Goal: Information Seeking & Learning: Find contact information

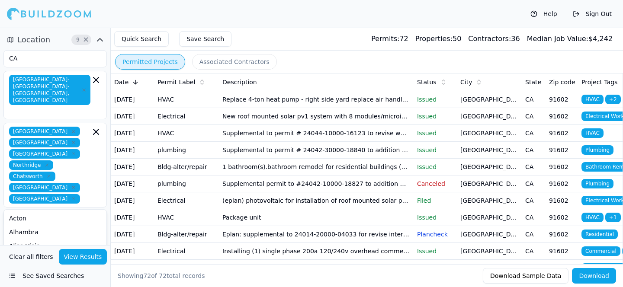
scroll to position [57, 0]
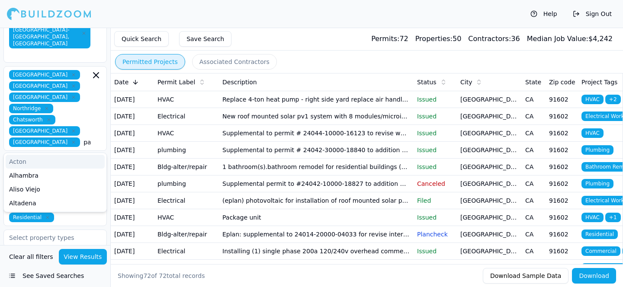
type input "pasa"
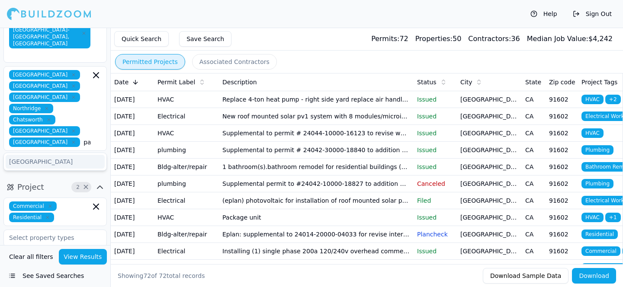
click at [73, 155] on div "[GEOGRAPHIC_DATA]" at bounding box center [55, 162] width 99 height 14
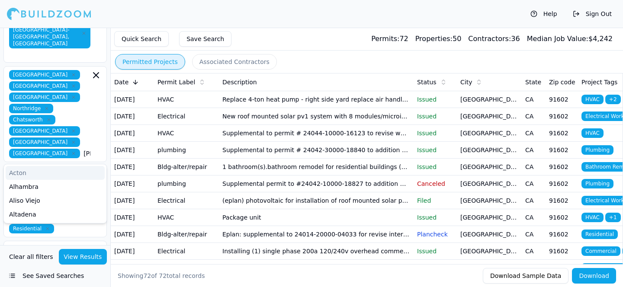
type input "glend"
click at [72, 166] on div "[GEOGRAPHIC_DATA]" at bounding box center [55, 173] width 99 height 14
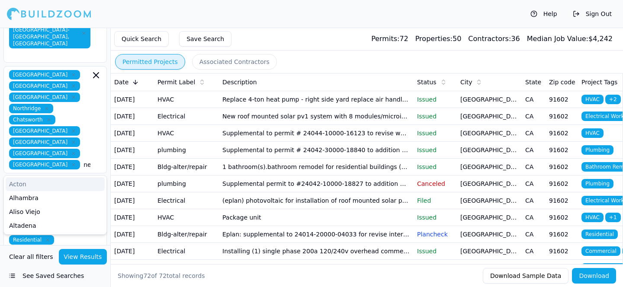
type input "newpor"
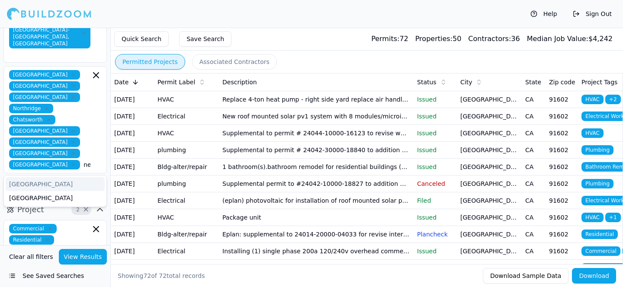
click at [90, 177] on div "[GEOGRAPHIC_DATA]" at bounding box center [55, 184] width 99 height 14
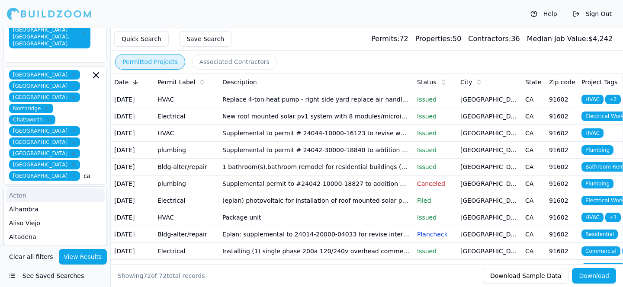
type input "[PERSON_NAME]"
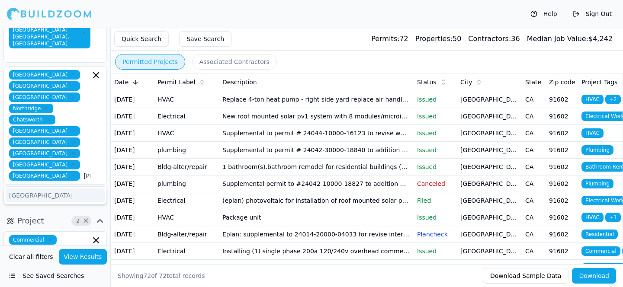
click at [87, 189] on div "[GEOGRAPHIC_DATA]" at bounding box center [55, 196] width 99 height 14
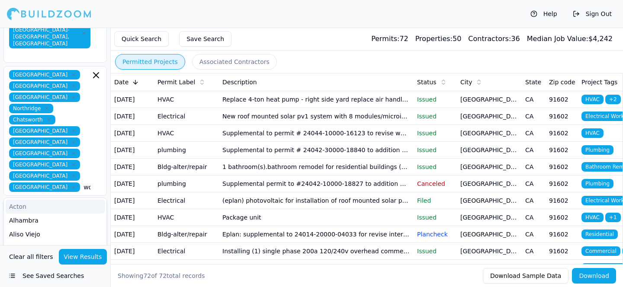
type input "wood"
click at [92, 200] on div "[GEOGRAPHIC_DATA]" at bounding box center [55, 207] width 99 height 14
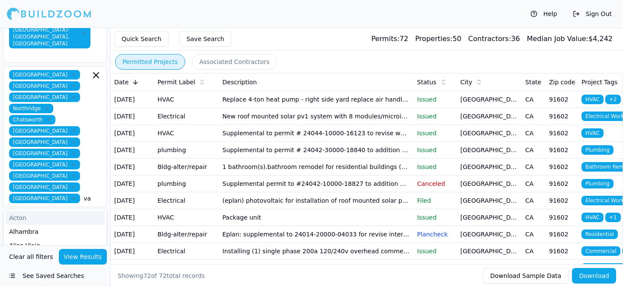
type input "van nuy"
click at [90, 211] on div "[PERSON_NAME]" at bounding box center [55, 218] width 99 height 14
type input "encino"
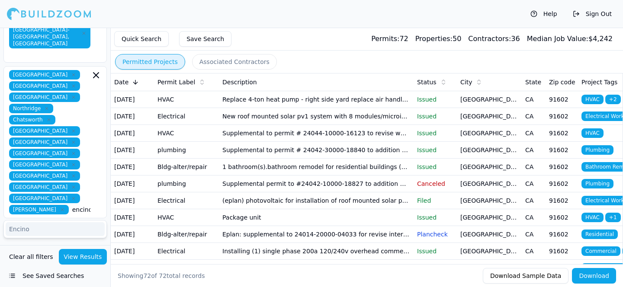
click at [88, 222] on div "Encino" at bounding box center [55, 229] width 99 height 14
type input "santa"
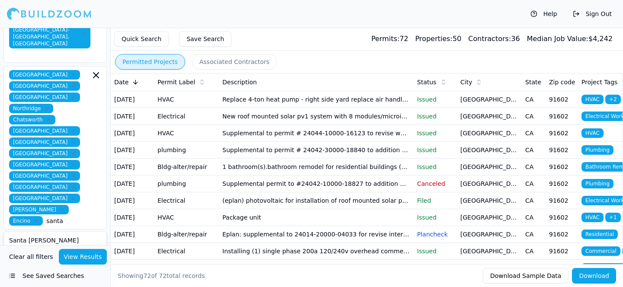
click at [75, 247] on div "Santa Clarita" at bounding box center [55, 254] width 99 height 14
click at [86, 260] on button "View Results" at bounding box center [83, 257] width 48 height 16
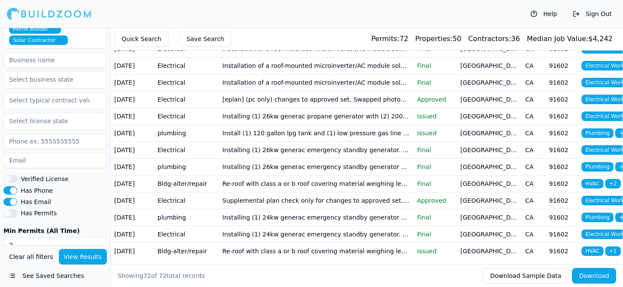
scroll to position [599, 0]
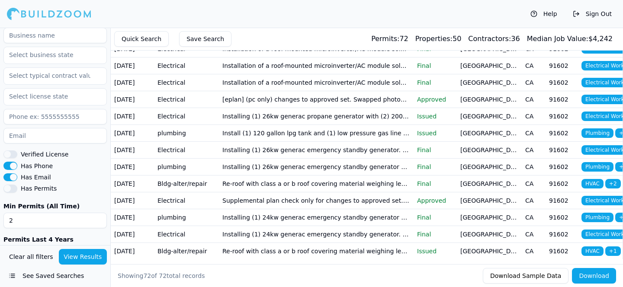
click at [80, 213] on input "2" at bounding box center [54, 221] width 103 height 16
type input "0"
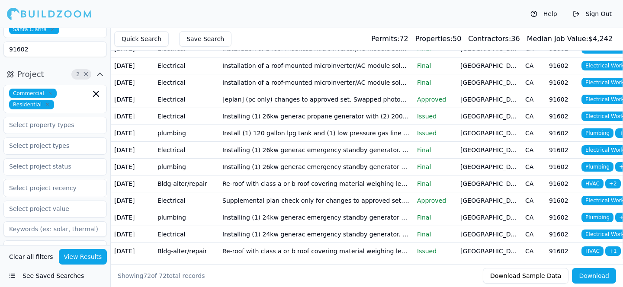
scroll to position [259, 0]
click at [77, 179] on div "Select project recency" at bounding box center [54, 188] width 103 height 18
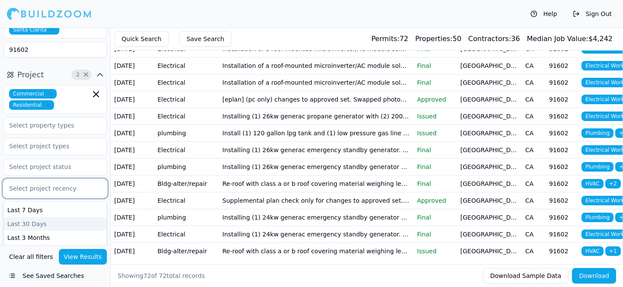
click at [68, 217] on div "Last 30 Days" at bounding box center [55, 224] width 103 height 14
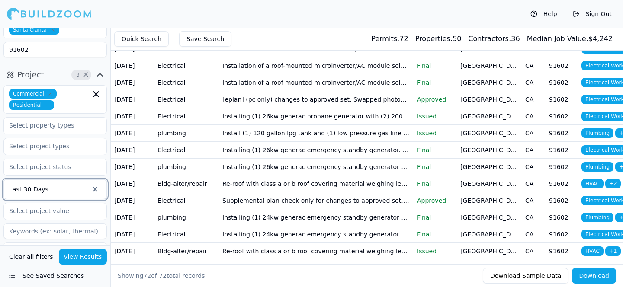
click at [77, 185] on div at bounding box center [49, 189] width 80 height 9
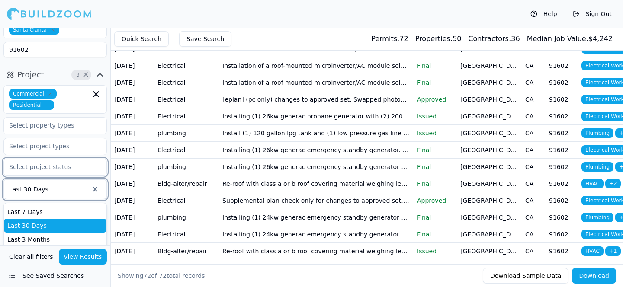
click at [66, 159] on input "text" at bounding box center [50, 167] width 92 height 16
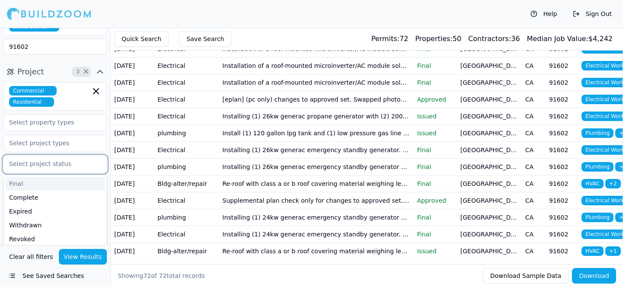
scroll to position [242, 0]
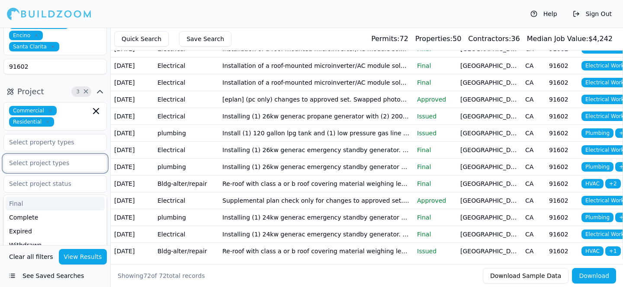
click at [74, 155] on input "text" at bounding box center [50, 163] width 92 height 16
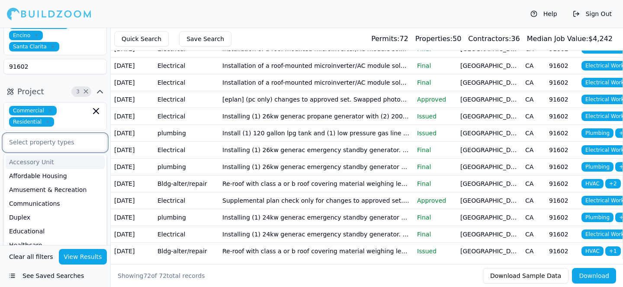
click at [79, 135] on input "text" at bounding box center [50, 143] width 92 height 16
click at [74, 102] on div "Commercial Residential Accessory Unit Affordable Housing Amusement & Recreation…" at bounding box center [54, 188] width 103 height 173
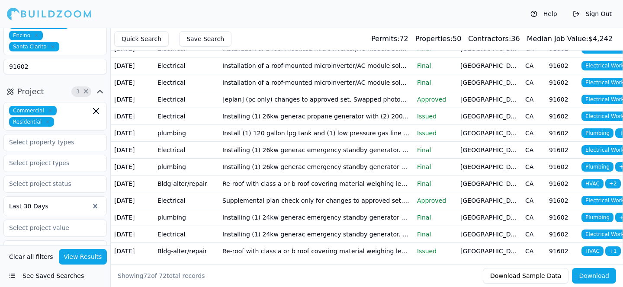
click at [85, 250] on button "View Results" at bounding box center [83, 257] width 48 height 16
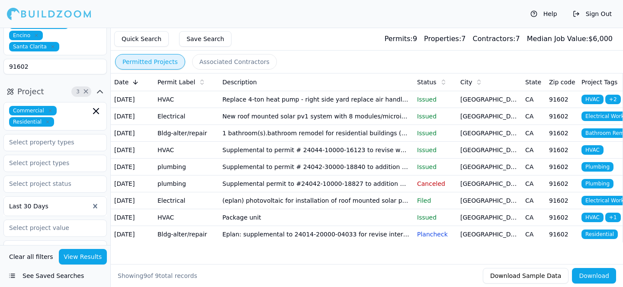
click at [368, 104] on td "Replace 4-ton heat pump - right side yard replace air handler (15k btus) - attic" at bounding box center [316, 99] width 195 height 17
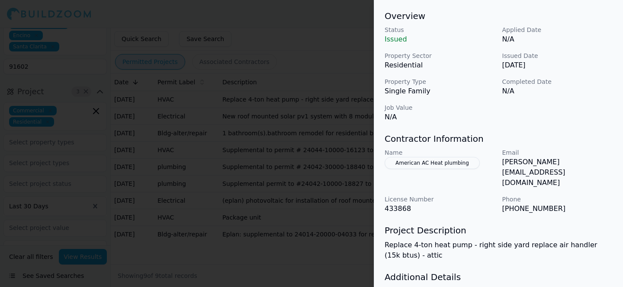
scroll to position [298, 0]
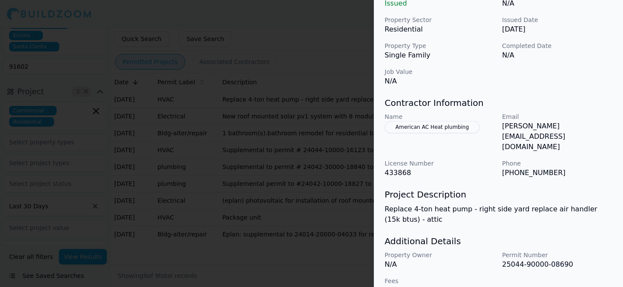
click at [496, 204] on p "Replace 4-ton heat pump - right side yard replace air handler (15k btus) - attic" at bounding box center [498, 214] width 228 height 21
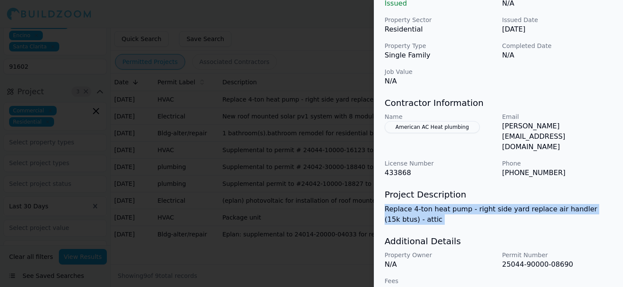
click at [496, 204] on p "Replace 4-ton heat pump - right side yard replace air handler (15k btus) - attic" at bounding box center [498, 214] width 228 height 21
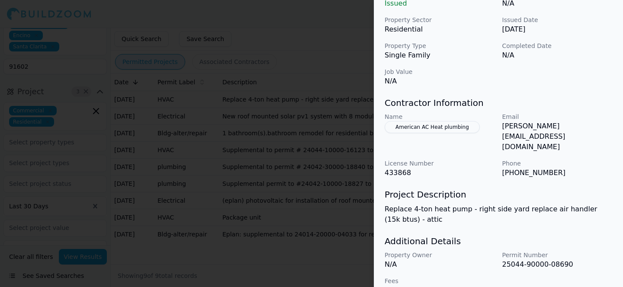
click at [502, 189] on h3 "Project Description" at bounding box center [498, 195] width 228 height 12
drag, startPoint x: 582, startPoint y: 126, endPoint x: 503, endPoint y: 124, distance: 79.6
click at [503, 124] on p "[PERSON_NAME][EMAIL_ADDRESS][DOMAIN_NAME]" at bounding box center [557, 136] width 111 height 31
copy p "[PERSON_NAME][EMAIL_ADDRESS][DOMAIN_NAME]"
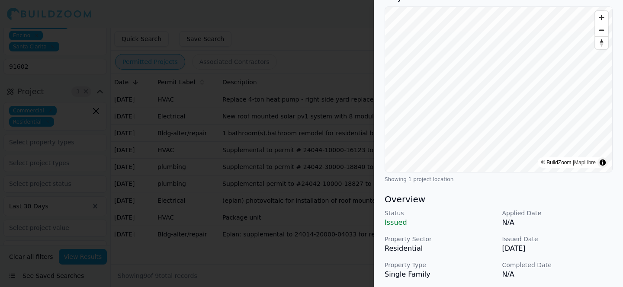
scroll to position [0, 0]
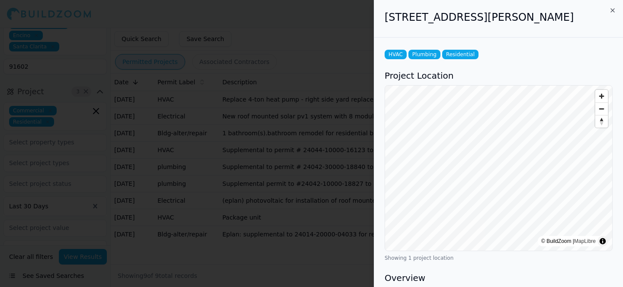
click at [257, 110] on div at bounding box center [311, 143] width 623 height 287
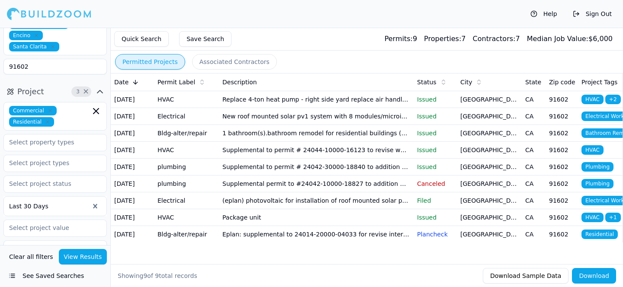
click at [333, 124] on td "New roof mounted solar pv1 system with 8 modules/microinverters and 1 combiner.…" at bounding box center [316, 116] width 195 height 17
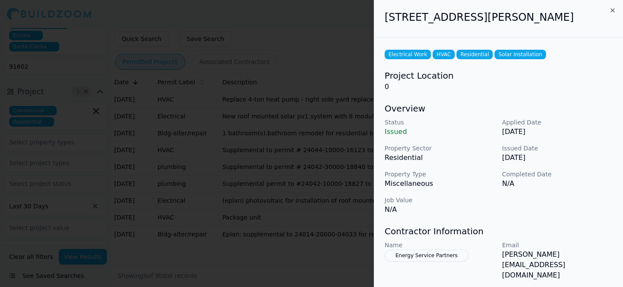
scroll to position [13, 0]
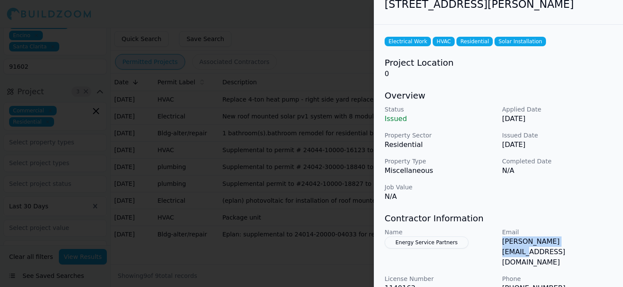
drag, startPoint x: 575, startPoint y: 243, endPoint x: 501, endPoint y: 242, distance: 74.4
click at [501, 242] on div "Name Energy Service Partners Email [PERSON_NAME][EMAIL_ADDRESS][DOMAIN_NAME] Li…" at bounding box center [498, 261] width 228 height 66
copy p "[PERSON_NAME][EMAIL_ADDRESS][DOMAIN_NAME]"
click at [354, 170] on div at bounding box center [311, 143] width 623 height 287
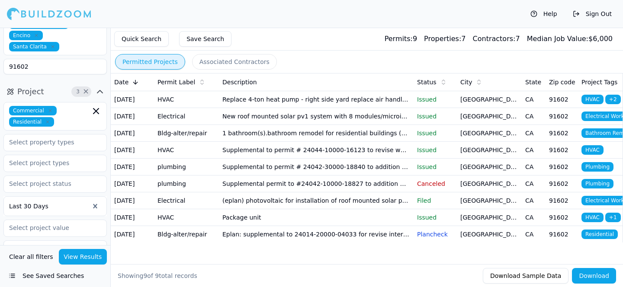
click at [447, 141] on td "Issued" at bounding box center [434, 133] width 43 height 17
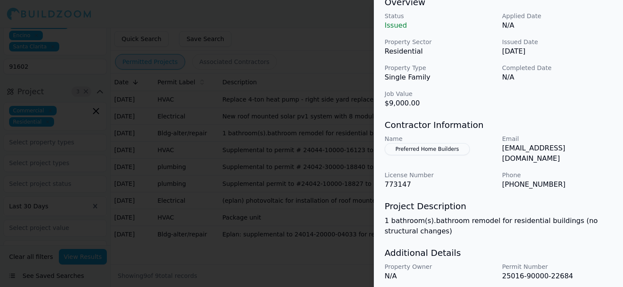
scroll to position [275, 0]
click at [552, 152] on p "[EMAIL_ADDRESS][DOMAIN_NAME]" at bounding box center [557, 154] width 111 height 21
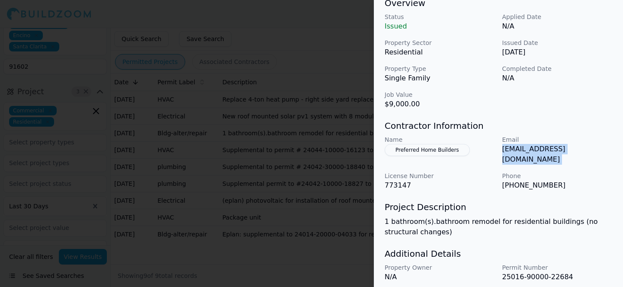
click at [552, 152] on p "[EMAIL_ADDRESS][DOMAIN_NAME]" at bounding box center [557, 154] width 111 height 21
copy p "[EMAIL_ADDRESS][DOMAIN_NAME]"
click at [249, 154] on div at bounding box center [311, 143] width 623 height 287
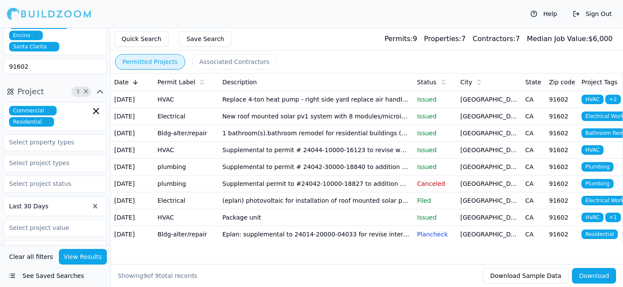
click at [243, 158] on td "Supplemental to permit # 24044-10000-16123 to revise work description to instal…" at bounding box center [316, 149] width 195 height 17
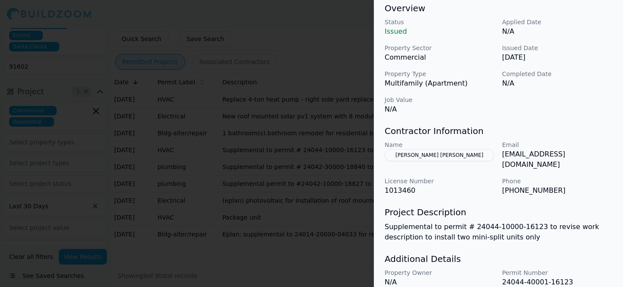
scroll to position [269, 0]
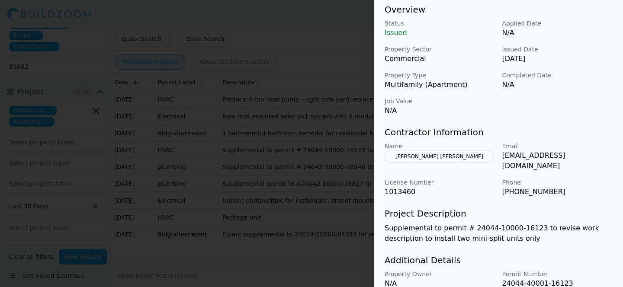
click at [323, 219] on div at bounding box center [311, 143] width 623 height 287
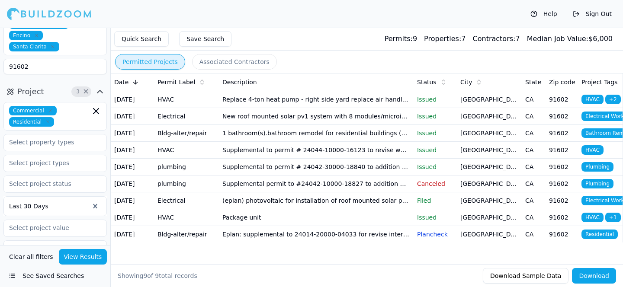
click at [240, 158] on td "Supplemental to permit # 24044-10000-16123 to revise work description to instal…" at bounding box center [316, 149] width 195 height 17
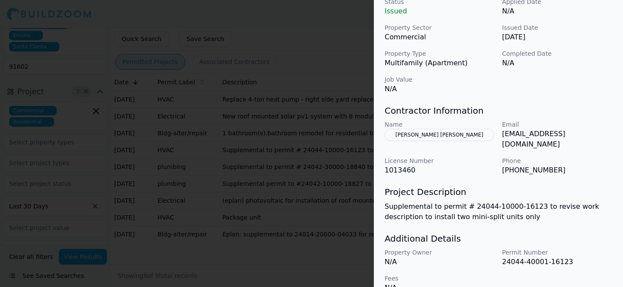
scroll to position [291, 0]
click at [333, 207] on div at bounding box center [311, 143] width 623 height 287
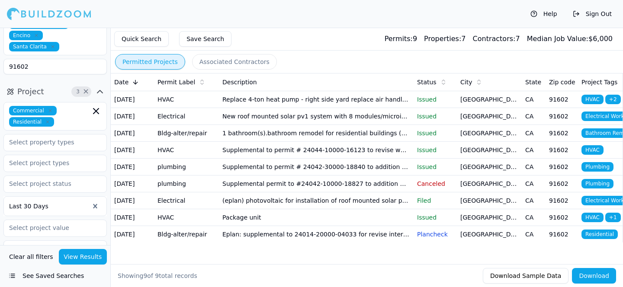
scroll to position [37, 0]
click at [232, 158] on td "Supplemental to permit # 24042-30000-18840 to addition extra trip charge" at bounding box center [316, 166] width 195 height 17
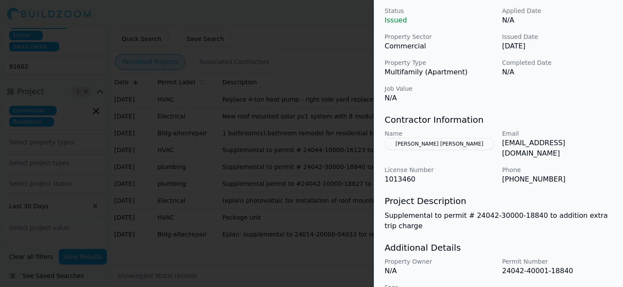
scroll to position [289, 0]
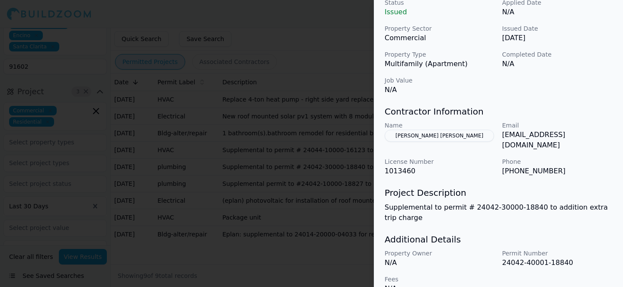
click at [315, 141] on div at bounding box center [311, 143] width 623 height 287
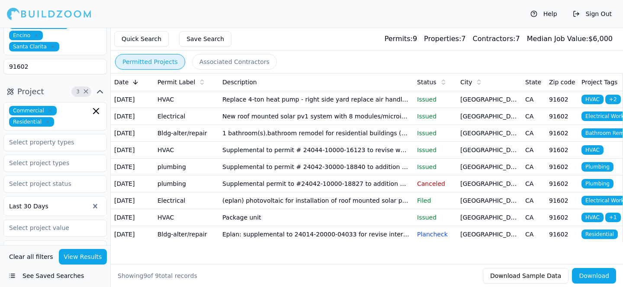
click at [237, 184] on td "Supplemental permit to #24042-10000-18827 to addition work: prv and backflow" at bounding box center [316, 183] width 195 height 17
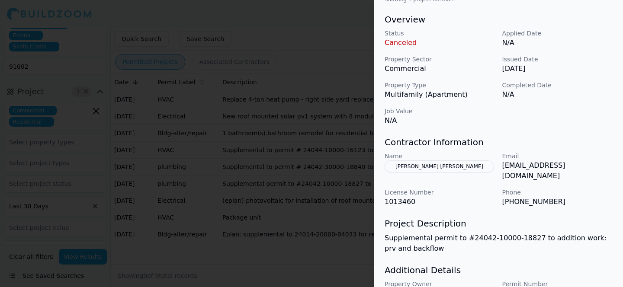
scroll to position [258, 0]
click at [337, 174] on div at bounding box center [311, 143] width 623 height 287
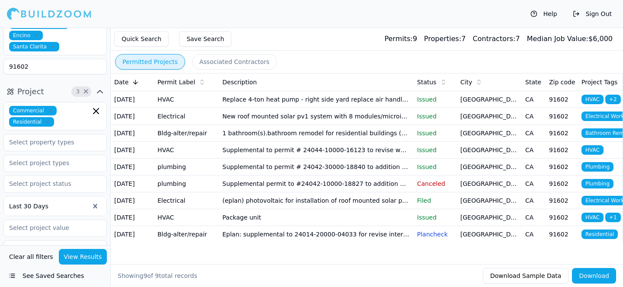
click at [271, 209] on td "(eplan) photovoltaic for installation of roof mounted solar panels. Photovoltai…" at bounding box center [316, 200] width 195 height 17
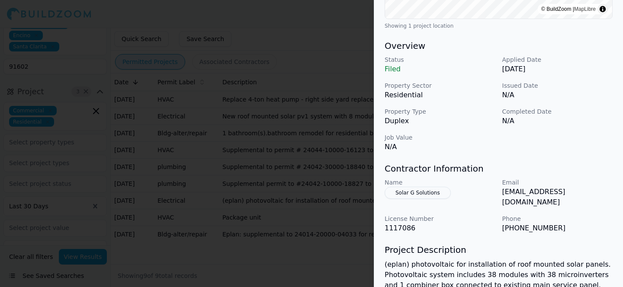
scroll to position [240, 0]
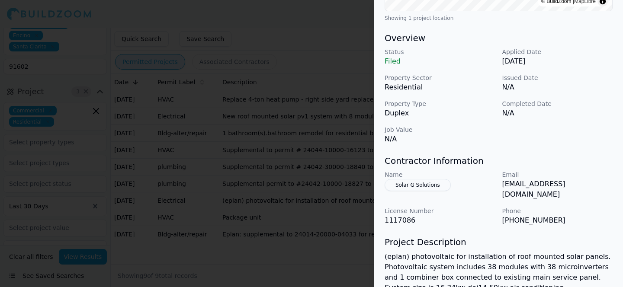
click at [529, 184] on p "[EMAIL_ADDRESS][DOMAIN_NAME]" at bounding box center [557, 189] width 111 height 21
copy p "[EMAIL_ADDRESS][DOMAIN_NAME]"
click at [319, 167] on div at bounding box center [311, 143] width 623 height 287
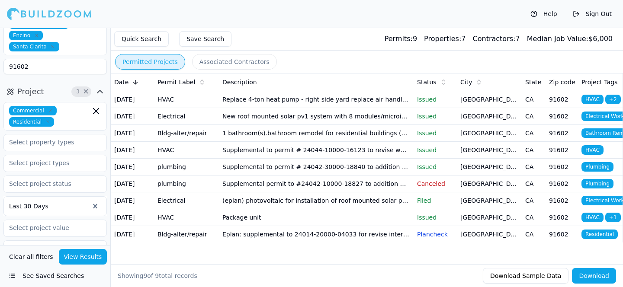
scroll to position [52, 0]
click at [279, 239] on td "Eplan: supplemental to 24014-20000-04033 for revise interior layout exterior op…" at bounding box center [316, 234] width 195 height 17
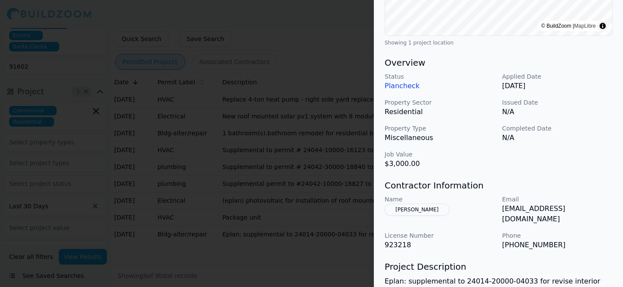
scroll to position [269, 0]
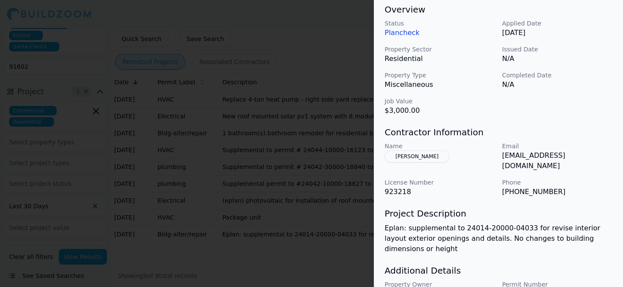
click at [536, 157] on p "[EMAIL_ADDRESS][DOMAIN_NAME]" at bounding box center [557, 161] width 111 height 21
copy p "[EMAIL_ADDRESS][DOMAIN_NAME]"
click at [447, 208] on h3 "Project Description" at bounding box center [498, 214] width 228 height 12
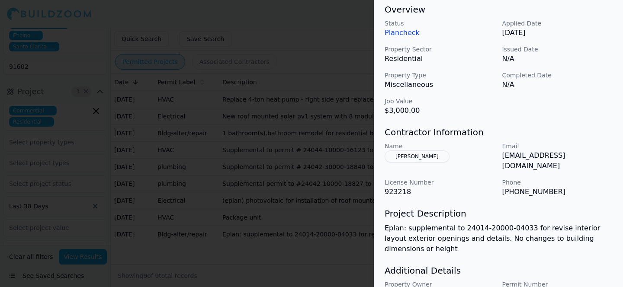
scroll to position [308, 0]
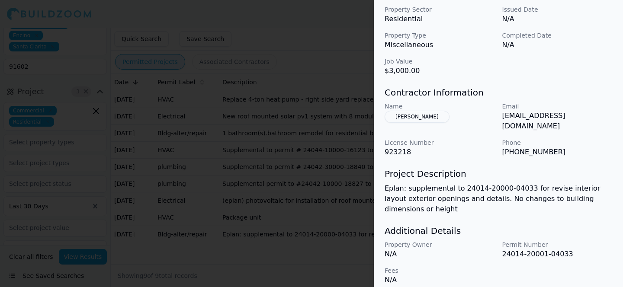
click at [310, 167] on div at bounding box center [311, 143] width 623 height 287
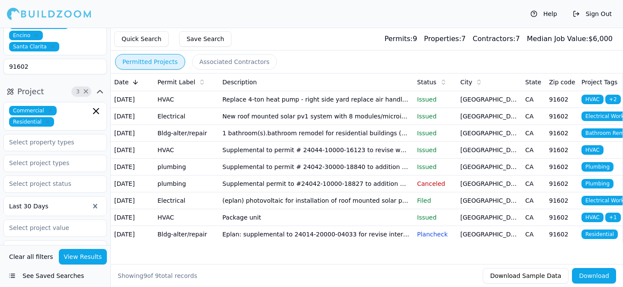
click at [286, 218] on td "Package unit" at bounding box center [316, 217] width 195 height 17
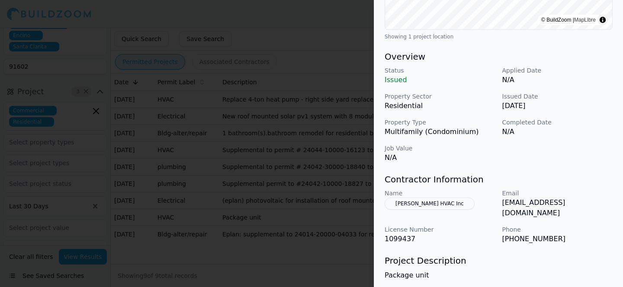
scroll to position [221, 0]
click at [545, 217] on p "[EMAIL_ADDRESS][DOMAIN_NAME]" at bounding box center [557, 208] width 111 height 21
copy p "[EMAIL_ADDRESS][DOMAIN_NAME]"
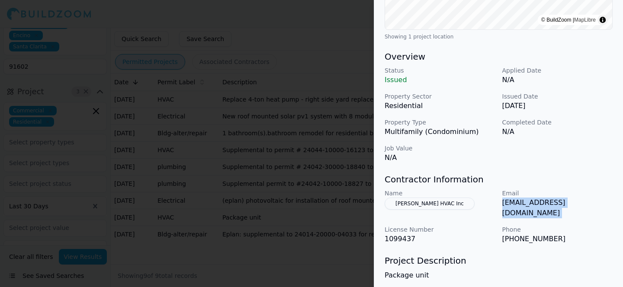
click at [182, 118] on div at bounding box center [311, 143] width 623 height 287
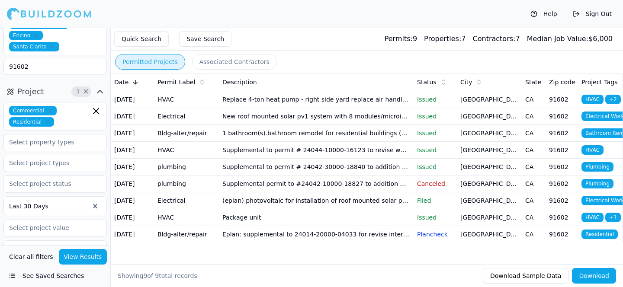
scroll to position [0, 0]
click at [84, 202] on div at bounding box center [49, 206] width 80 height 9
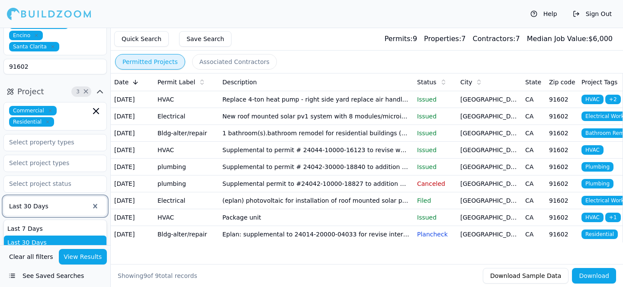
click at [62, 250] on div "Last 3 Months" at bounding box center [55, 257] width 103 height 14
click at [81, 262] on button "View Results" at bounding box center [83, 257] width 48 height 16
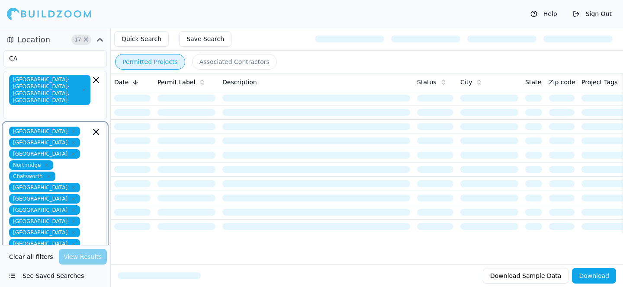
click at [96, 127] on icon "button" at bounding box center [96, 132] width 10 height 10
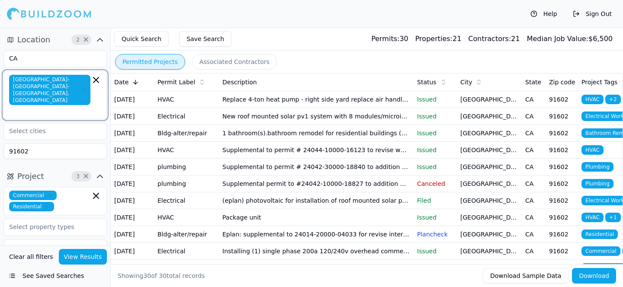
click at [99, 78] on icon "button" at bounding box center [96, 80] width 10 height 10
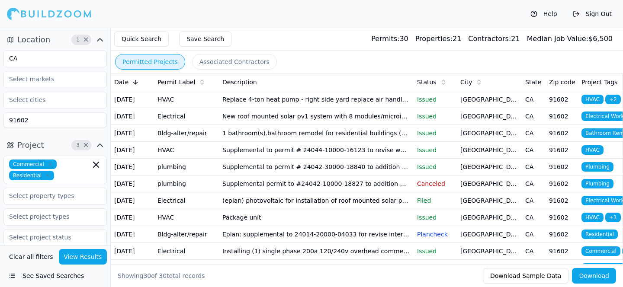
click at [81, 256] on button "View Results" at bounding box center [83, 257] width 48 height 16
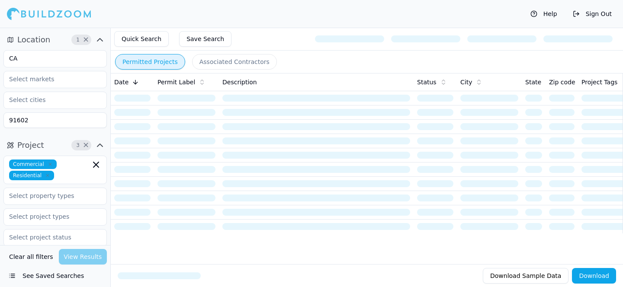
click at [80, 125] on input "91602" at bounding box center [54, 120] width 103 height 16
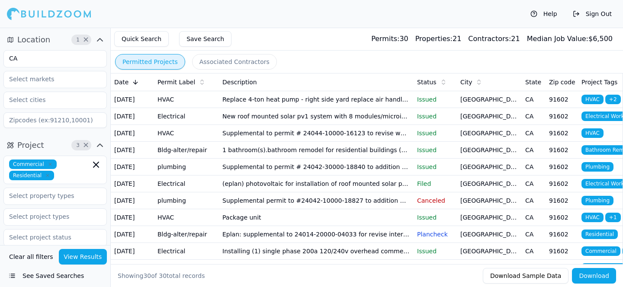
click at [94, 260] on button "View Results" at bounding box center [83, 257] width 48 height 16
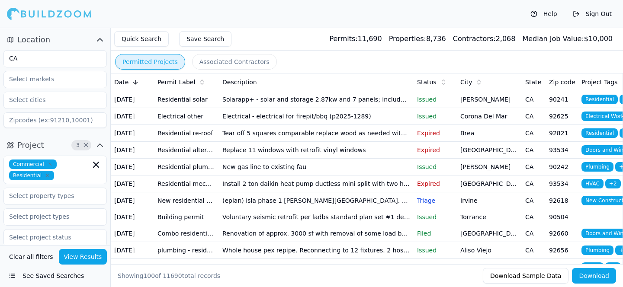
click at [293, 125] on td "Electrical - electrical for firepit/bbq (p2025-1289)" at bounding box center [316, 116] width 195 height 17
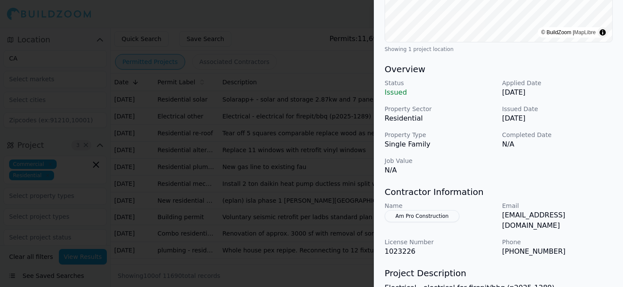
scroll to position [211, 0]
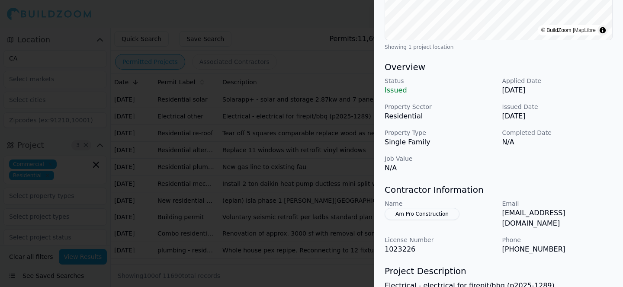
click at [541, 217] on p "[EMAIL_ADDRESS][DOMAIN_NAME]" at bounding box center [557, 218] width 111 height 21
copy p "[EMAIL_ADDRESS][DOMAIN_NAME]"
click at [343, 180] on div at bounding box center [311, 143] width 623 height 287
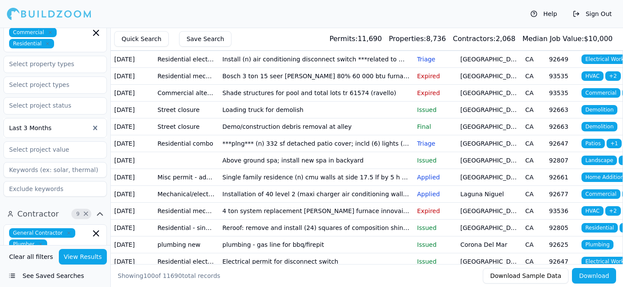
scroll to position [135, 0]
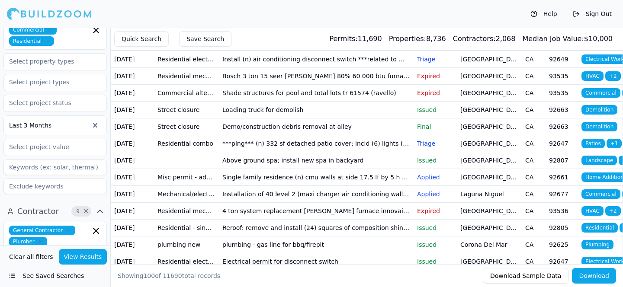
click at [48, 173] on input at bounding box center [54, 168] width 103 height 16
type input "electrical"
click at [81, 256] on button "View Results" at bounding box center [83, 257] width 48 height 16
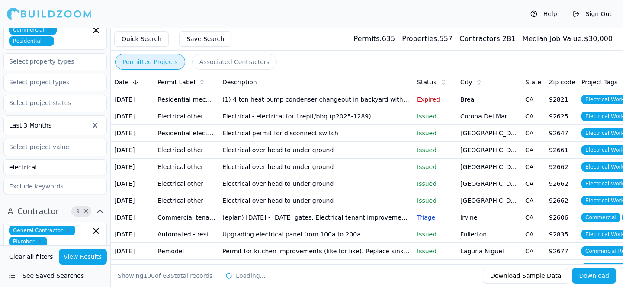
click at [327, 158] on td "Electrical over head to under ground" at bounding box center [316, 149] width 195 height 17
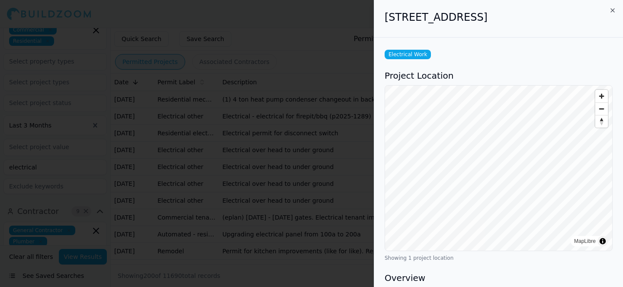
scroll to position [236, 0]
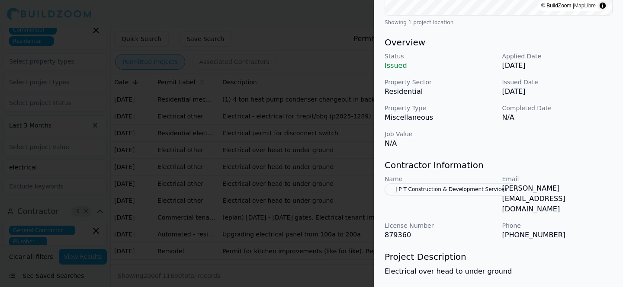
click at [539, 187] on p "[PERSON_NAME][EMAIL_ADDRESS][DOMAIN_NAME]" at bounding box center [557, 198] width 111 height 31
copy p "[PERSON_NAME][EMAIL_ADDRESS][DOMAIN_NAME]"
click at [315, 148] on div at bounding box center [311, 143] width 623 height 287
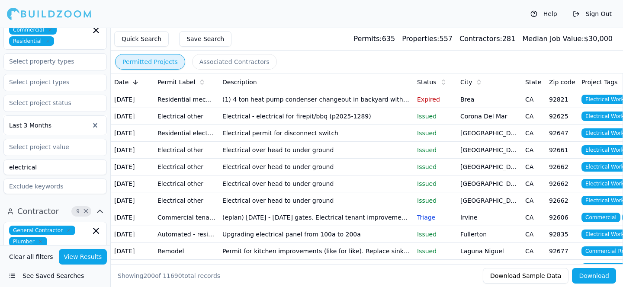
click at [317, 141] on td "Electrical permit for disconnect switch" at bounding box center [316, 133] width 195 height 17
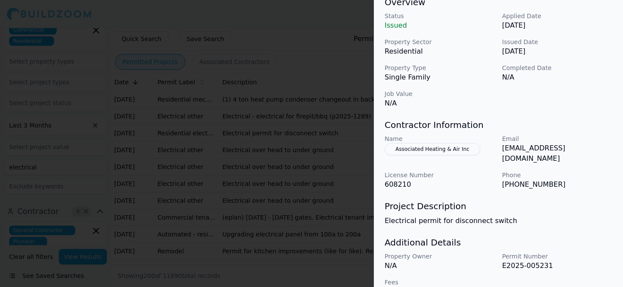
scroll to position [295, 0]
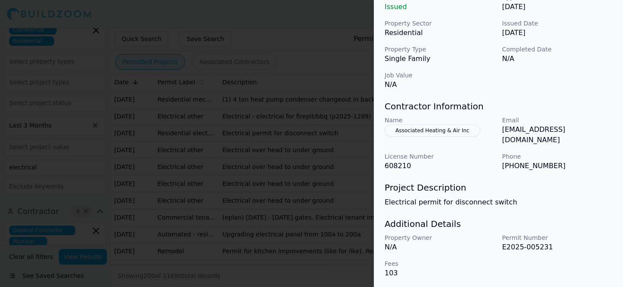
click at [322, 160] on div at bounding box center [311, 143] width 623 height 287
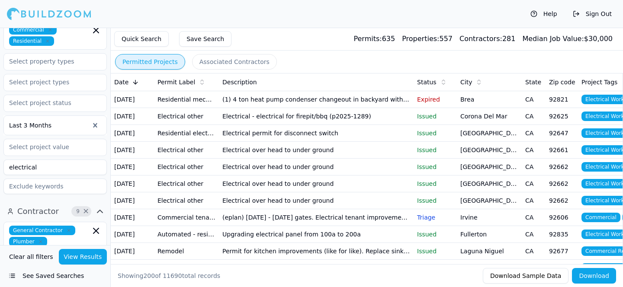
click at [307, 175] on td "Electrical over head to under ground" at bounding box center [316, 166] width 195 height 17
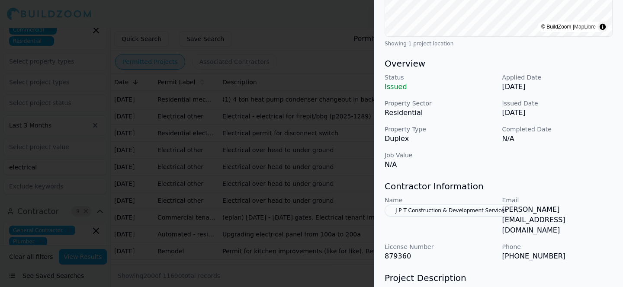
scroll to position [234, 0]
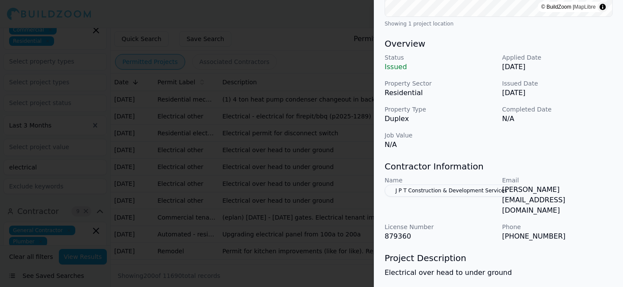
click at [317, 190] on div at bounding box center [311, 143] width 623 height 287
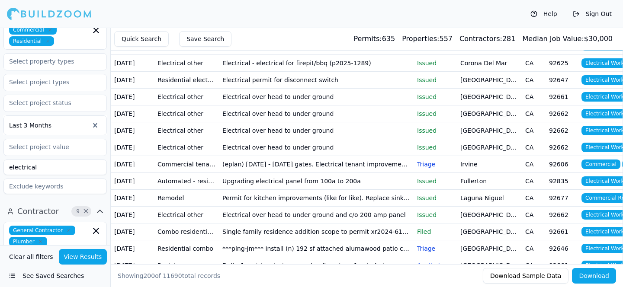
scroll to position [118, 0]
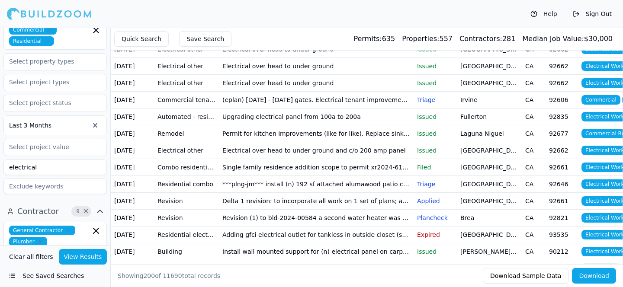
click at [304, 108] on td "(eplan) [DATE] - [DATE] gates. Electrical tenant improvement for outdoor water …" at bounding box center [316, 99] width 195 height 17
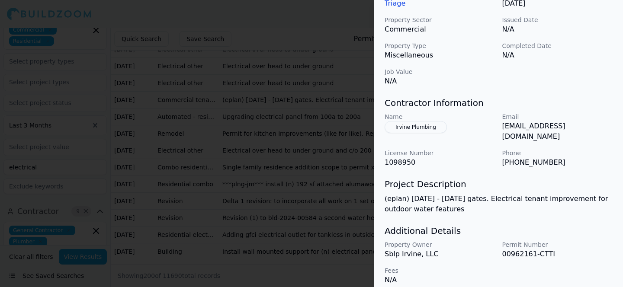
scroll to position [128, 0]
click at [501, 194] on p "(eplan) [DATE] - [DATE] gates. Electrical tenant improvement for outdoor water …" at bounding box center [498, 204] width 228 height 21
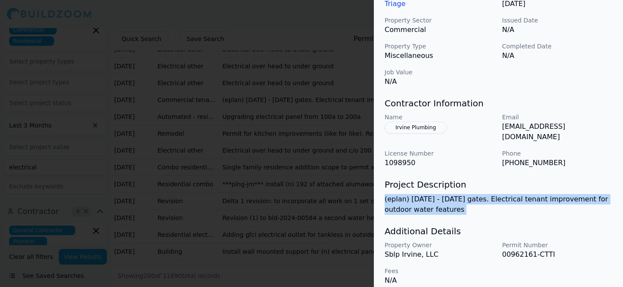
click at [501, 194] on p "(eplan) [DATE] - [DATE] gates. Electrical tenant improvement for outdoor water …" at bounding box center [498, 204] width 228 height 21
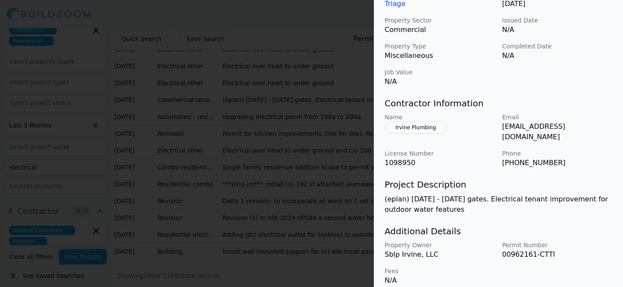
click at [503, 179] on h3 "Project Description" at bounding box center [498, 185] width 228 height 12
click at [292, 210] on div at bounding box center [311, 143] width 623 height 287
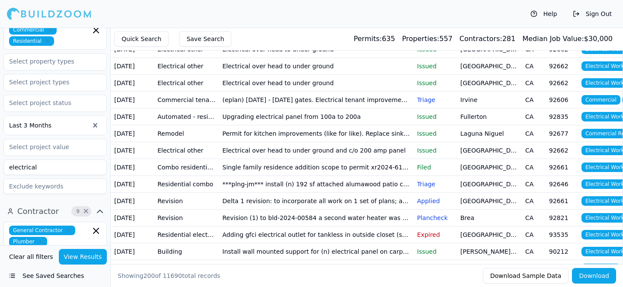
click at [271, 142] on td "Permit for kitchen improvements (like for like). Replace sink dishwasher and el…" at bounding box center [316, 133] width 195 height 17
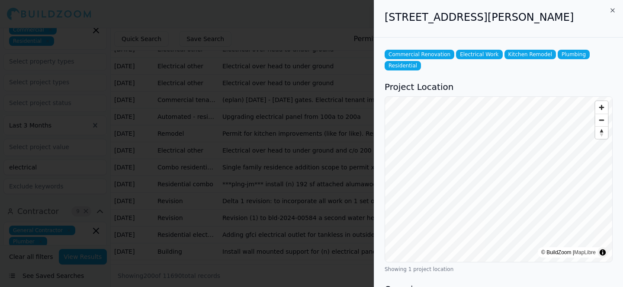
click at [306, 218] on div at bounding box center [311, 143] width 623 height 287
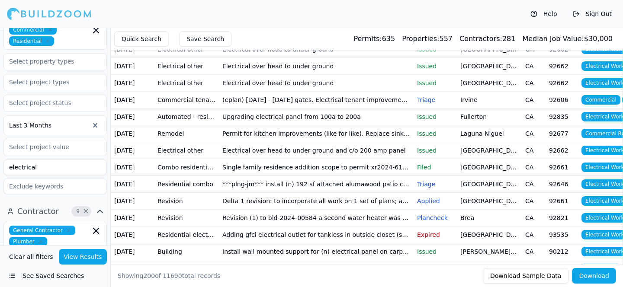
click at [306, 159] on td "Electrical over head to under ground and c/o 200 amp panel" at bounding box center [316, 150] width 195 height 17
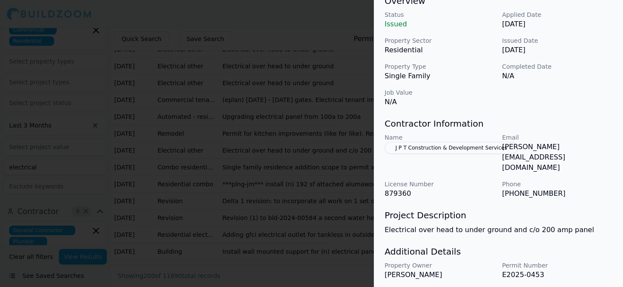
scroll to position [288, 0]
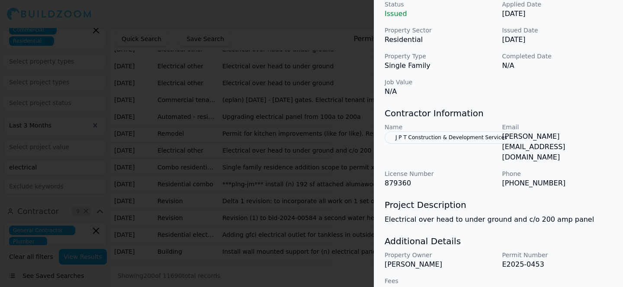
click at [275, 164] on div at bounding box center [311, 143] width 623 height 287
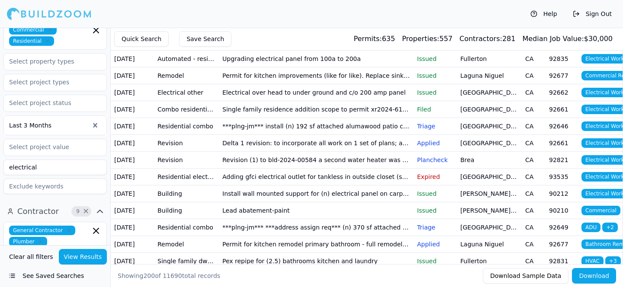
scroll to position [184, 0]
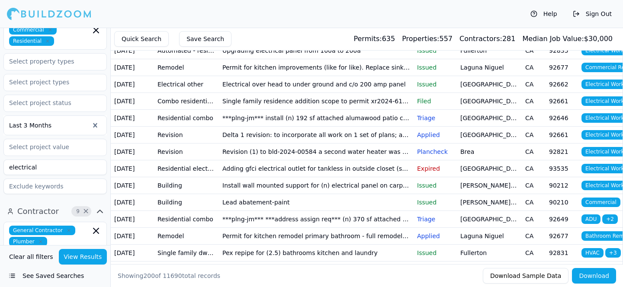
click at [370, 109] on td "Single family residence addition scope to permit xr2024-6153: replace handrail …" at bounding box center [316, 101] width 195 height 17
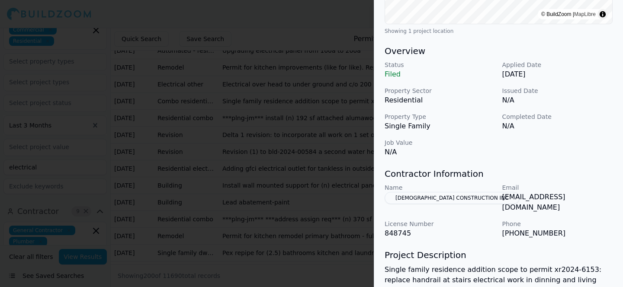
scroll to position [236, 0]
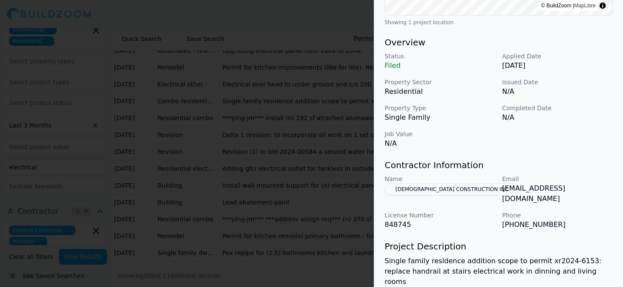
click at [545, 191] on p "[EMAIL_ADDRESS][DOMAIN_NAME]" at bounding box center [557, 193] width 111 height 21
copy p "[EMAIL_ADDRESS][DOMAIN_NAME]"
click at [327, 141] on div at bounding box center [311, 143] width 623 height 287
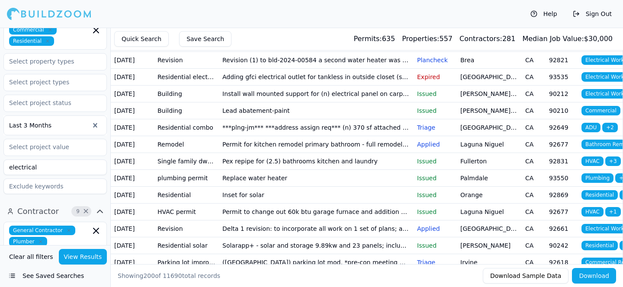
scroll to position [266, 0]
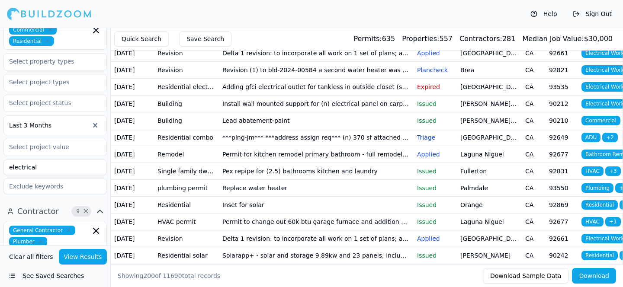
click at [320, 28] on td "Single family residence addition scope to permit xr2024-6153: replace handrail …" at bounding box center [316, 19] width 195 height 17
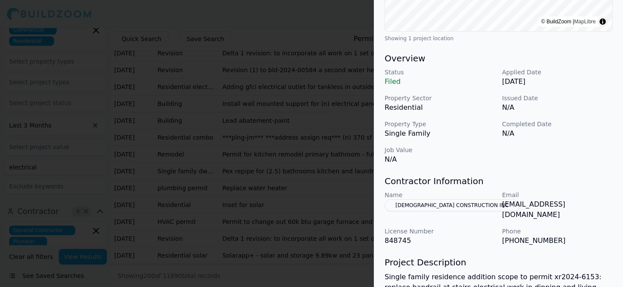
scroll to position [219, 0]
click at [281, 141] on div at bounding box center [311, 143] width 623 height 287
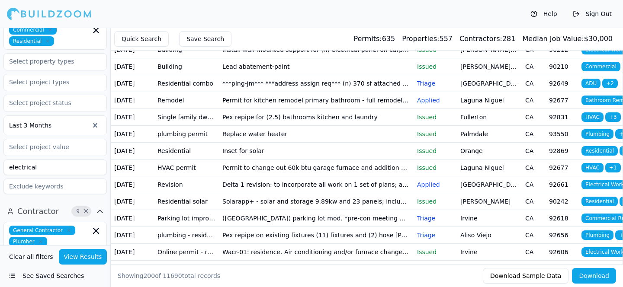
scroll to position [320, 0]
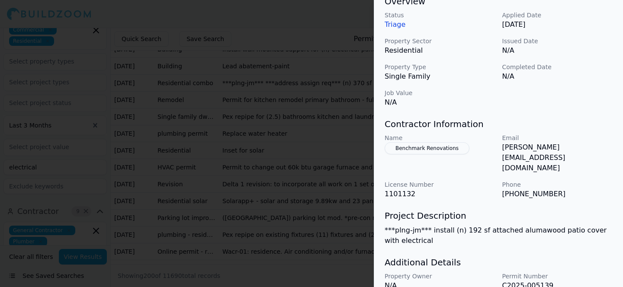
scroll to position [298, 0]
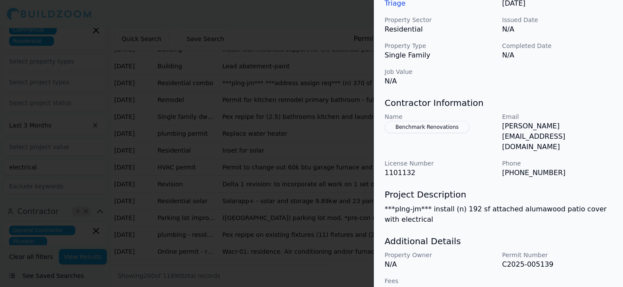
click at [511, 122] on p "[PERSON_NAME][EMAIL_ADDRESS][DOMAIN_NAME]" at bounding box center [557, 136] width 111 height 31
click at [510, 127] on p "[PERSON_NAME][EMAIL_ADDRESS][DOMAIN_NAME]" at bounding box center [557, 136] width 111 height 31
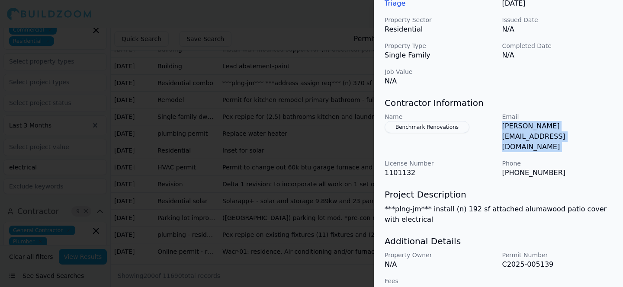
click at [510, 127] on p "[PERSON_NAME][EMAIL_ADDRESS][DOMAIN_NAME]" at bounding box center [557, 136] width 111 height 31
copy p "[PERSON_NAME][EMAIL_ADDRESS][DOMAIN_NAME]"
click at [340, 180] on div at bounding box center [311, 143] width 623 height 287
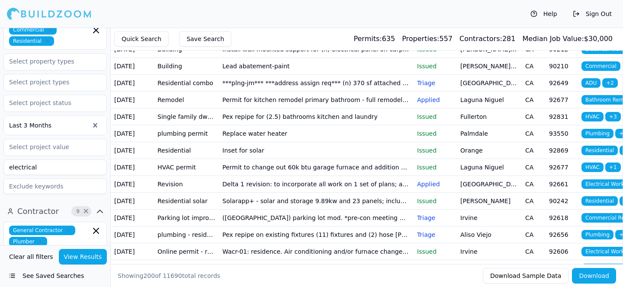
click at [333, 58] on td "Install wall mounted support for (n) electrical panel on carport wall. (new loc…" at bounding box center [316, 49] width 195 height 17
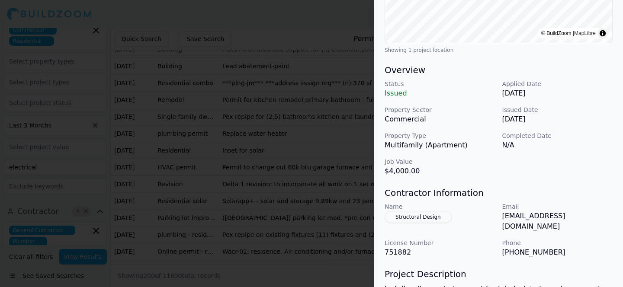
scroll to position [227, 0]
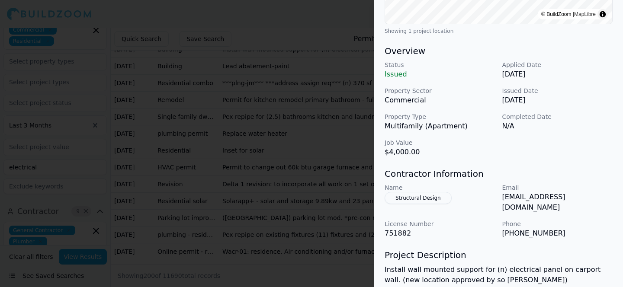
click at [538, 198] on p "[EMAIL_ADDRESS][DOMAIN_NAME]" at bounding box center [557, 202] width 111 height 21
click at [337, 143] on div at bounding box center [311, 143] width 623 height 287
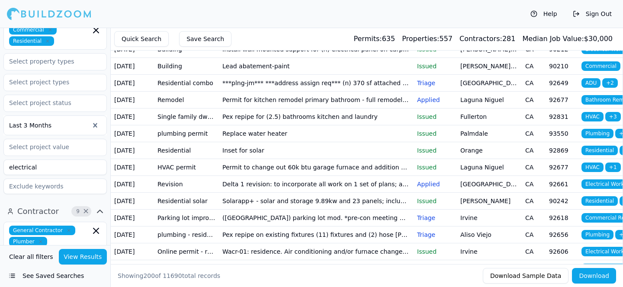
click at [326, 74] on td "Lead abatement-paint" at bounding box center [316, 66] width 195 height 17
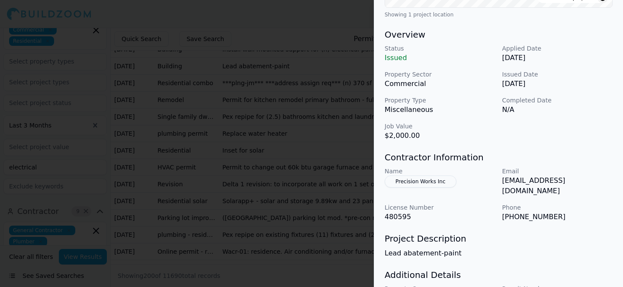
scroll to position [244, 0]
click at [521, 196] on p "[EMAIL_ADDRESS][DOMAIN_NAME]" at bounding box center [557, 185] width 111 height 21
click at [300, 153] on div at bounding box center [311, 143] width 623 height 287
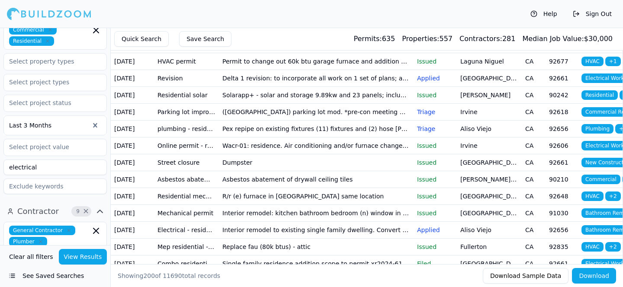
scroll to position [457, 0]
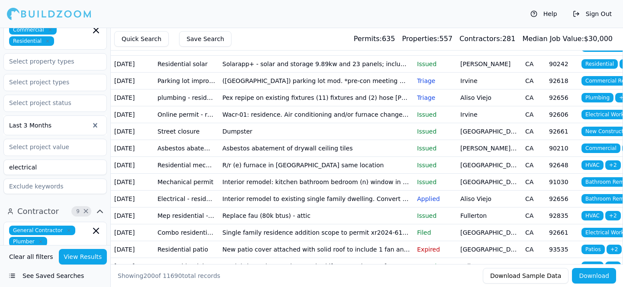
click at [336, 22] on td "Inset for solar" at bounding box center [316, 13] width 195 height 17
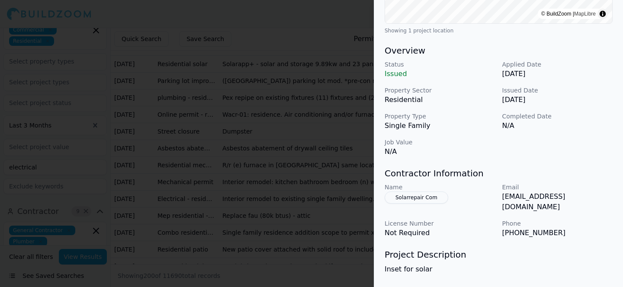
scroll to position [234, 0]
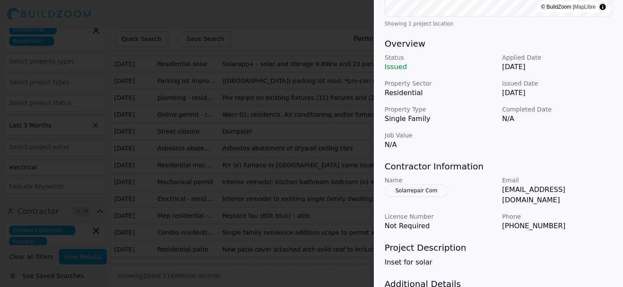
click at [357, 181] on div at bounding box center [311, 143] width 623 height 287
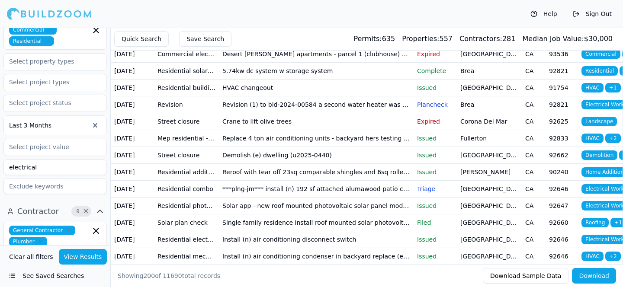
scroll to position [721, 0]
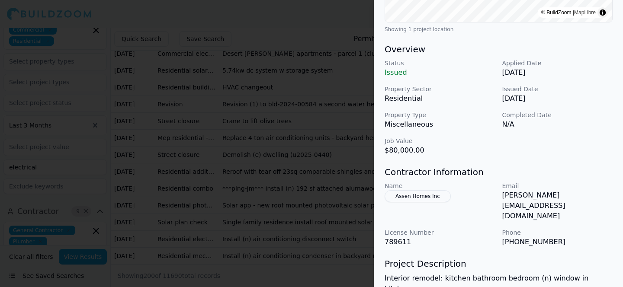
scroll to position [240, 0]
click at [522, 194] on p "[PERSON_NAME][EMAIL_ADDRESS][DOMAIN_NAME]" at bounding box center [557, 205] width 111 height 31
click at [301, 146] on div at bounding box center [311, 143] width 623 height 287
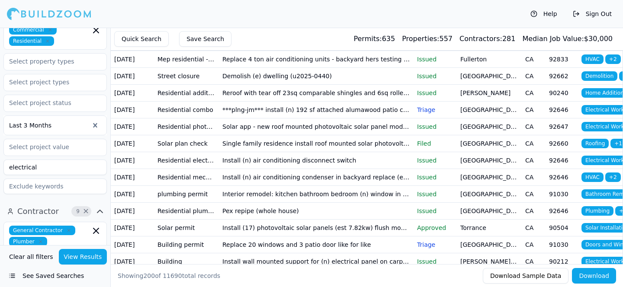
scroll to position [801, 0]
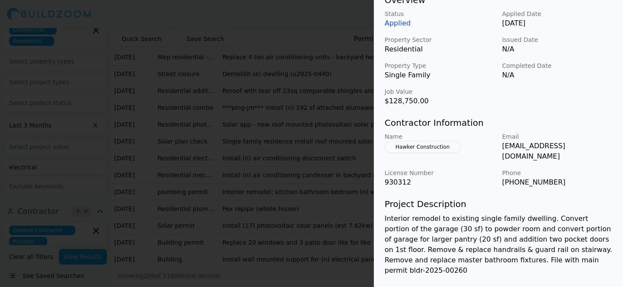
scroll to position [279, 0]
click at [534, 149] on p "[EMAIL_ADDRESS][DOMAIN_NAME]" at bounding box center [557, 151] width 111 height 21
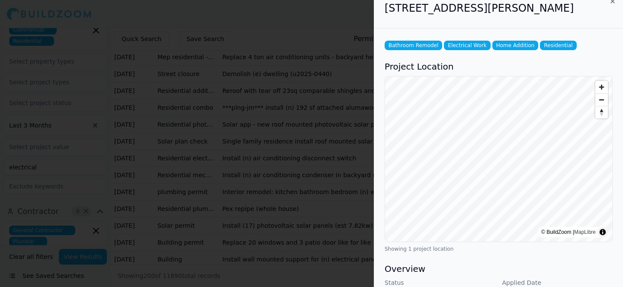
scroll to position [0, 0]
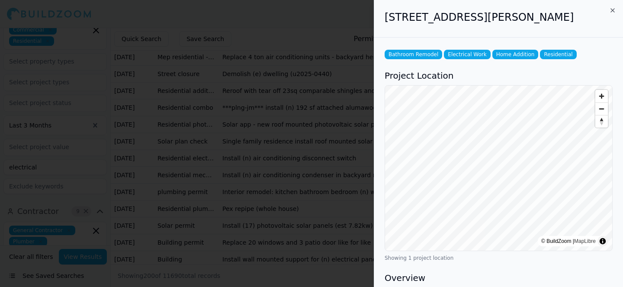
click at [324, 179] on div at bounding box center [311, 143] width 623 height 287
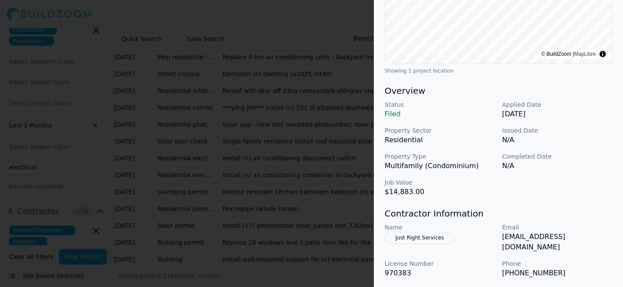
scroll to position [195, 0]
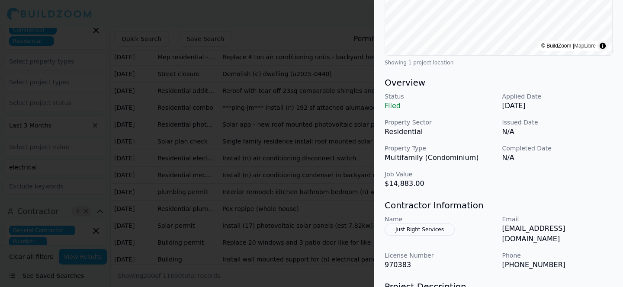
click at [278, 168] on div at bounding box center [311, 143] width 623 height 287
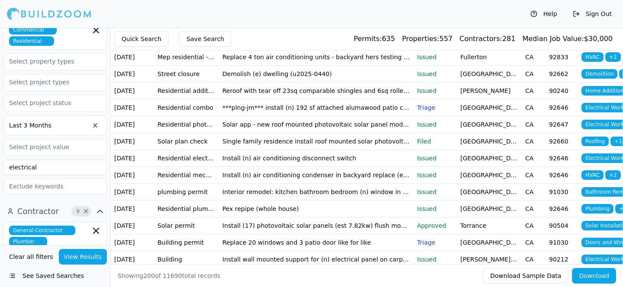
scroll to position [907, 0]
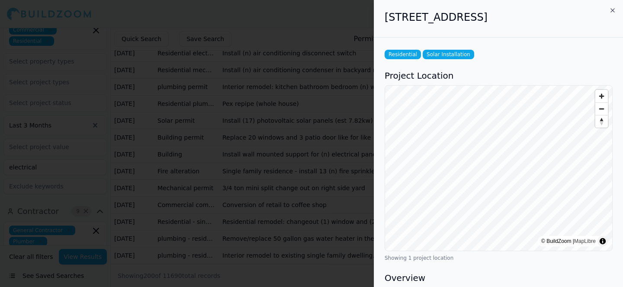
click at [235, 163] on div at bounding box center [311, 143] width 623 height 287
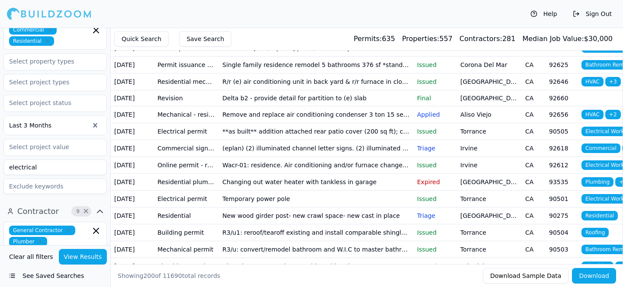
scroll to position [1217, 0]
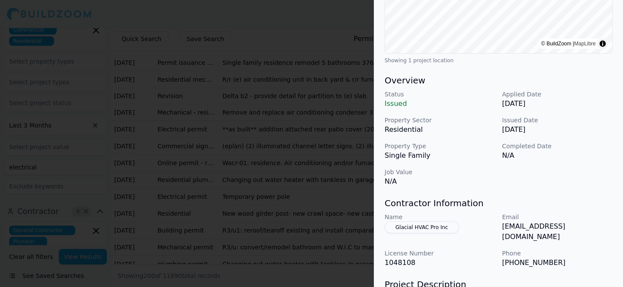
scroll to position [199, 0]
click at [521, 225] on p "[EMAIL_ADDRESS][DOMAIN_NAME]" at bounding box center [557, 231] width 111 height 21
